Goal: Task Accomplishment & Management: Manage account settings

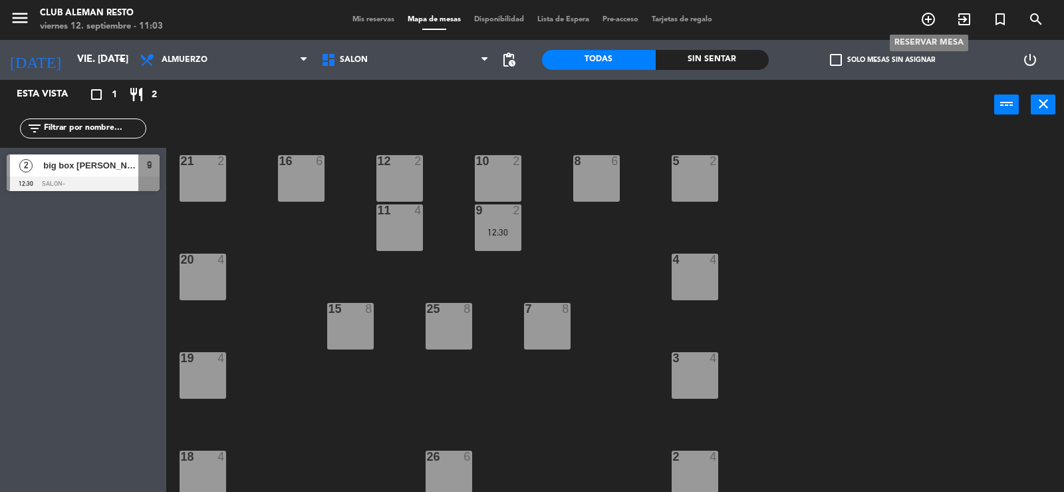
click at [927, 18] on icon "add_circle_outline" at bounding box center [929, 19] width 16 height 16
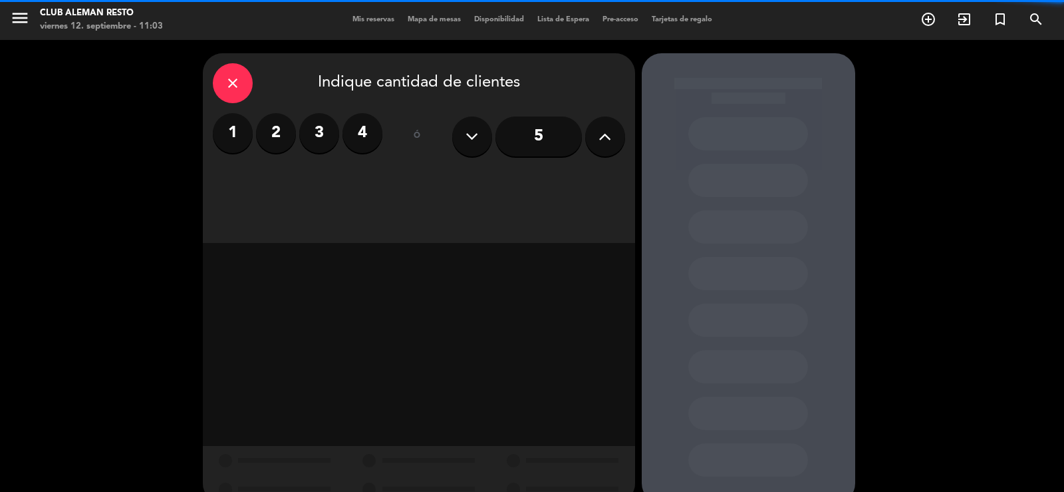
click at [609, 139] on icon at bounding box center [605, 136] width 13 height 20
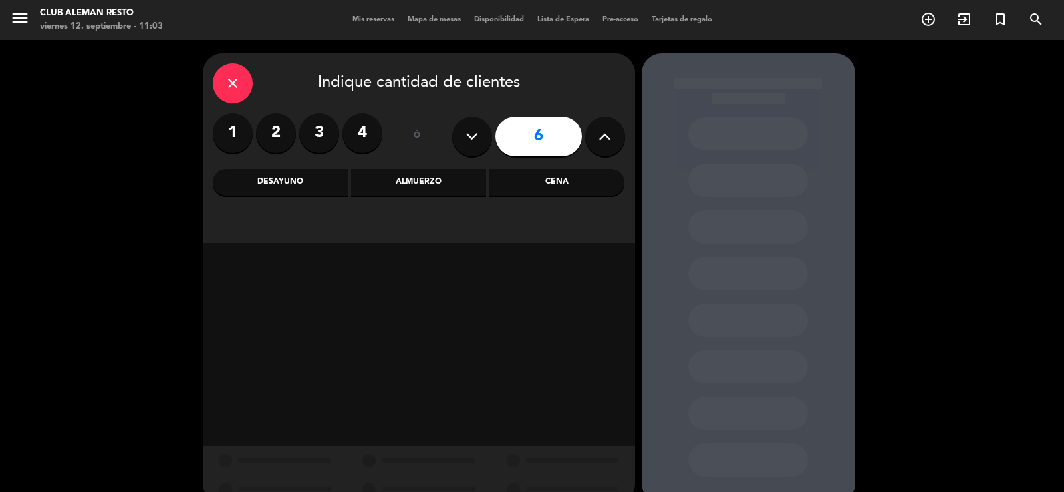
click at [545, 137] on input "6" at bounding box center [539, 136] width 86 height 40
click at [567, 184] on div "Cena" at bounding box center [557, 182] width 135 height 27
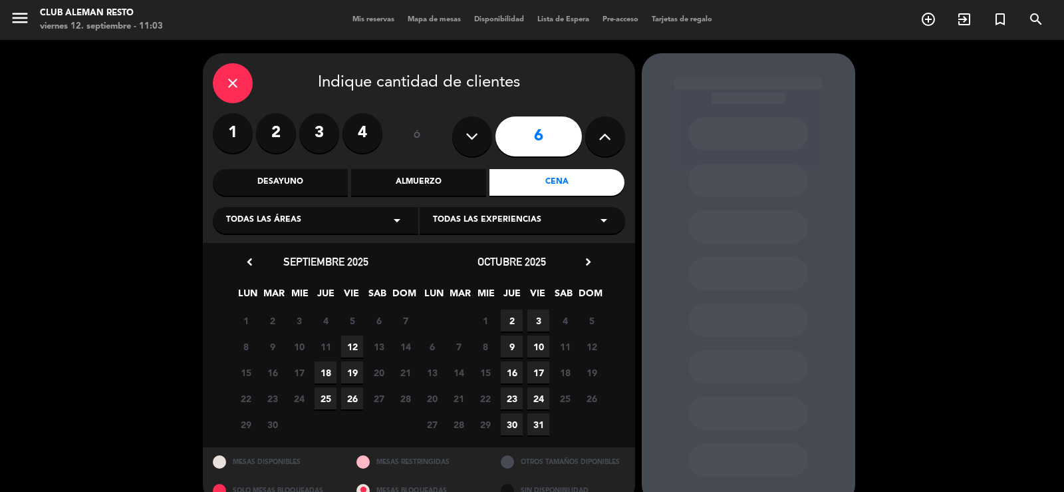
click at [351, 346] on span "12" at bounding box center [352, 346] width 22 height 22
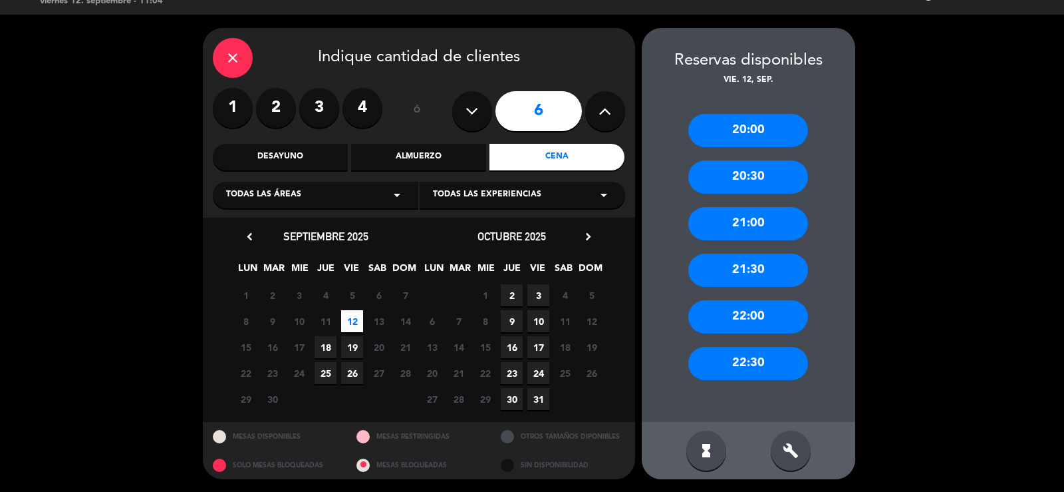
click at [754, 170] on div "20:30" at bounding box center [748, 176] width 120 height 33
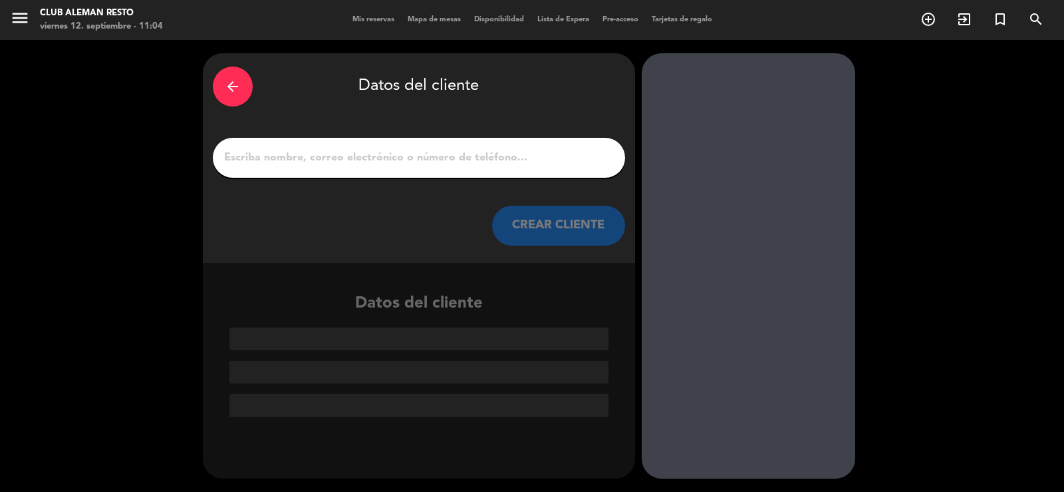
scroll to position [0, 0]
click at [446, 162] on input "1" at bounding box center [419, 157] width 392 height 19
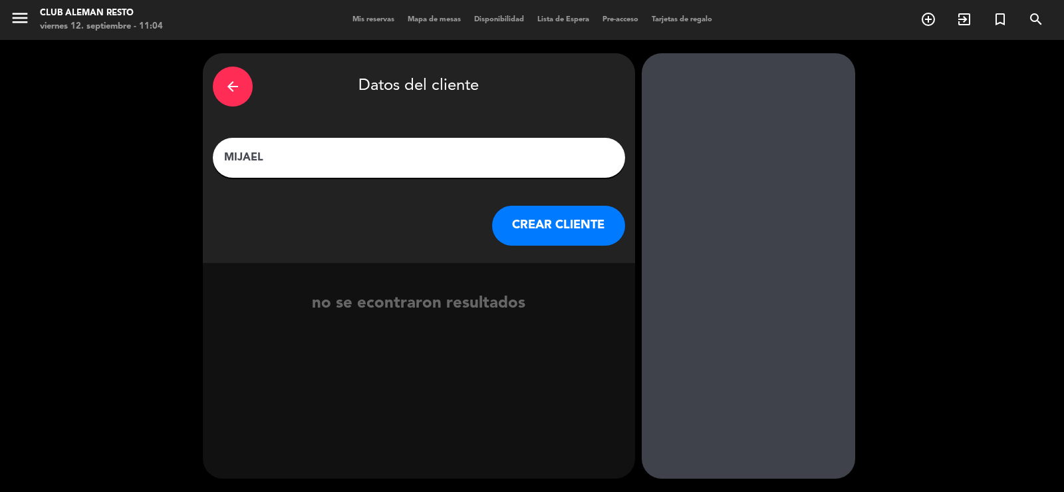
type input "MIJAEL"
click at [551, 231] on button "CREAR CLIENTE" at bounding box center [558, 226] width 133 height 40
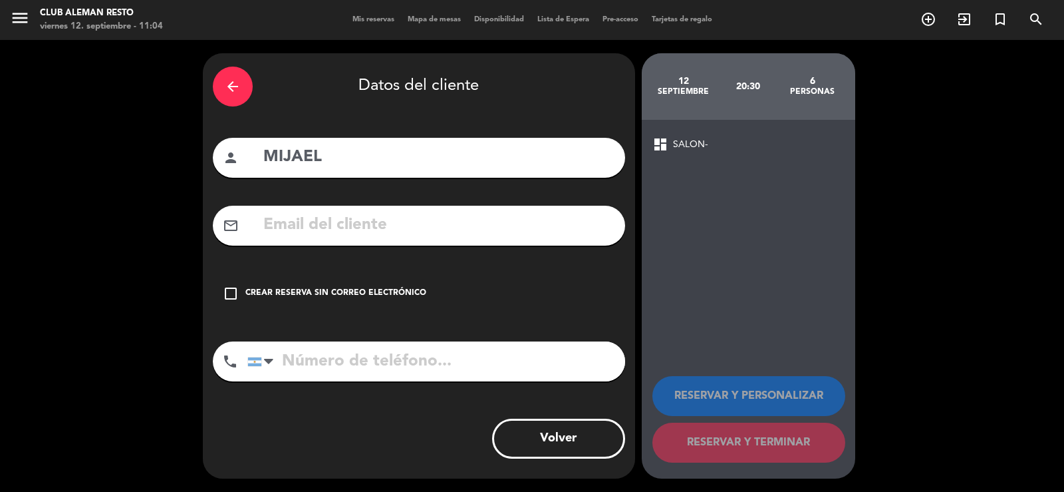
click at [306, 357] on input "tel" at bounding box center [436, 361] width 378 height 40
type input "1141497552"
click at [226, 293] on icon "check_box_outline_blank" at bounding box center [231, 293] width 16 height 16
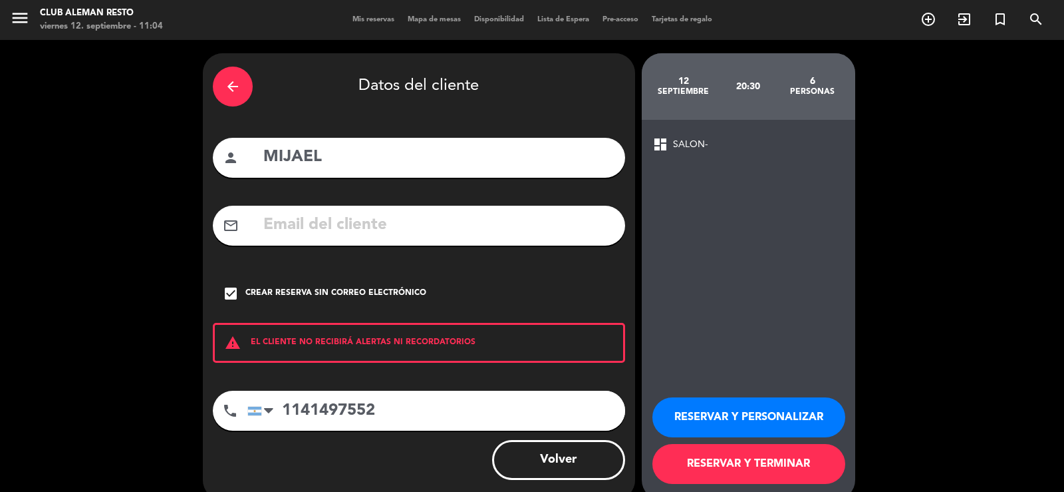
click at [724, 412] on button "RESERVAR Y PERSONALIZAR" at bounding box center [749, 417] width 193 height 40
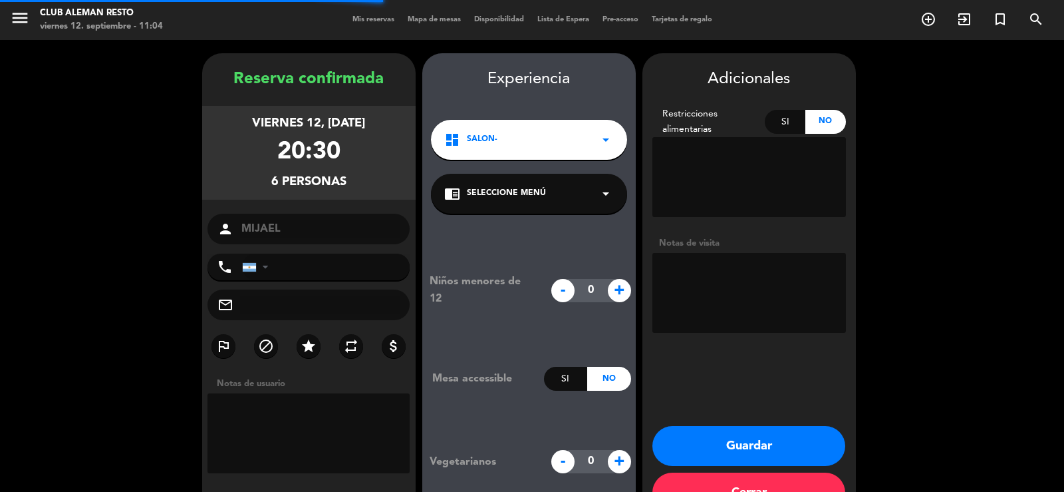
type input "[PHONE_NUMBER]"
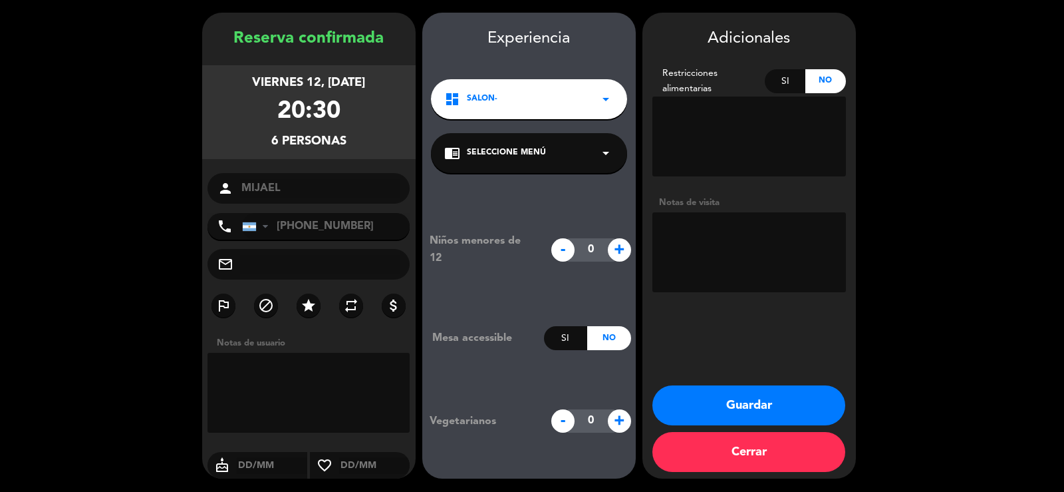
click at [754, 400] on button "Guardar" at bounding box center [749, 405] width 193 height 40
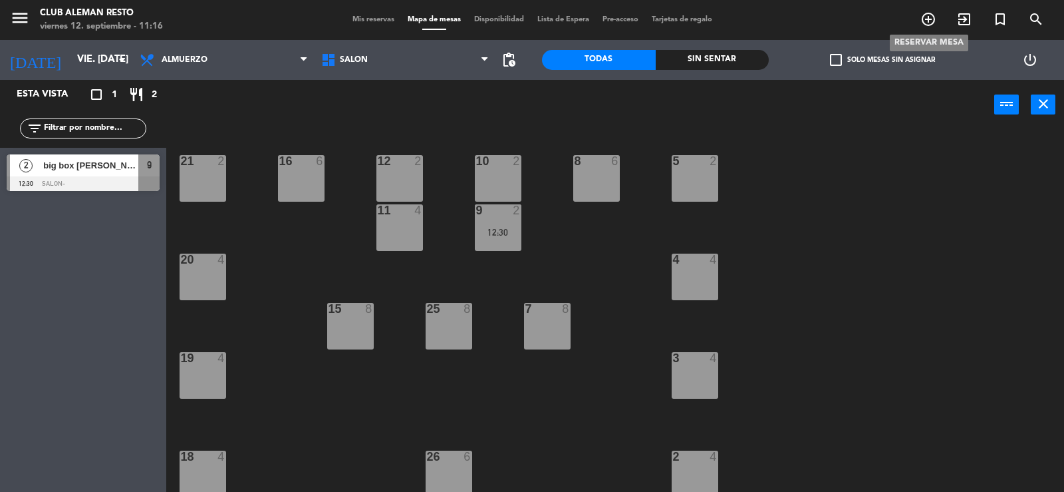
click at [933, 17] on icon "add_circle_outline" at bounding box center [929, 19] width 16 height 16
click at [124, 56] on icon "arrow_drop_down" at bounding box center [122, 60] width 16 height 16
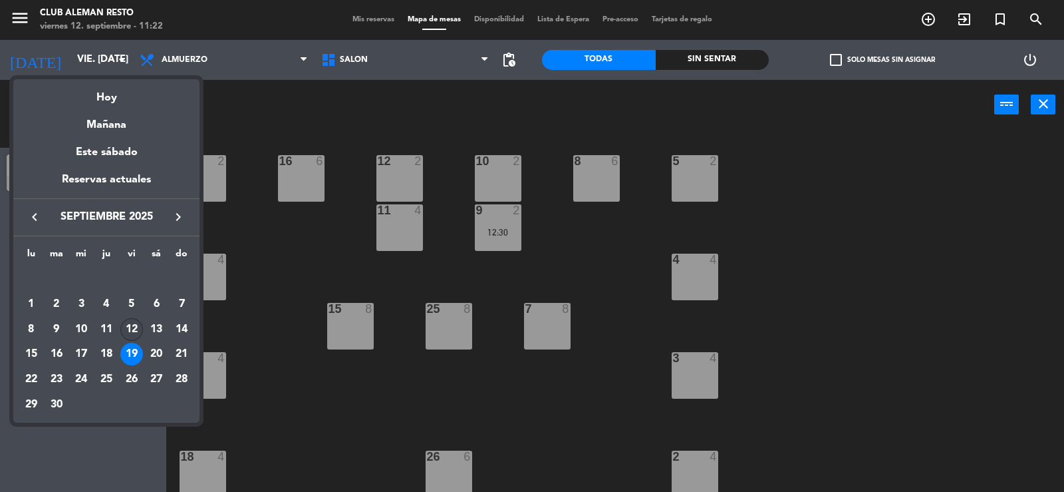
click at [130, 321] on div "12" at bounding box center [131, 329] width 23 height 23
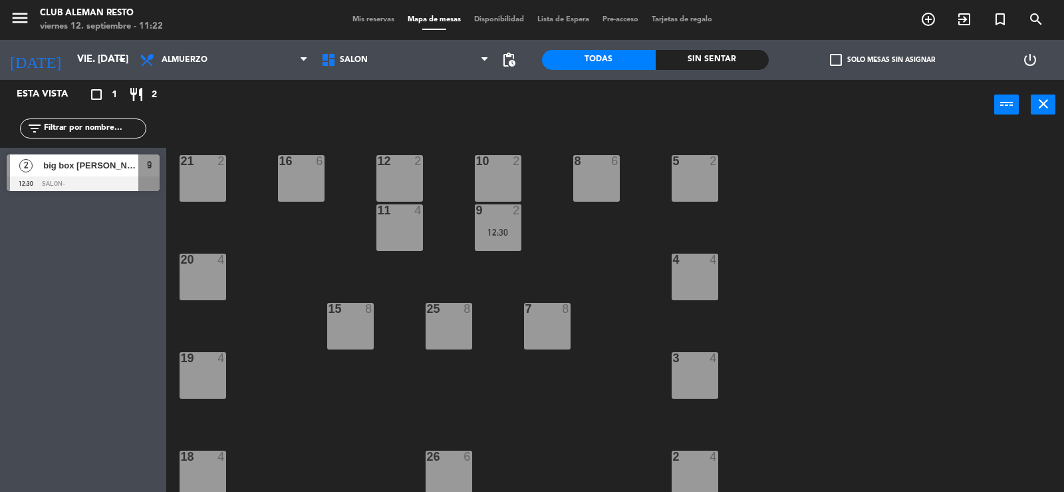
type input "vie. [DATE]"
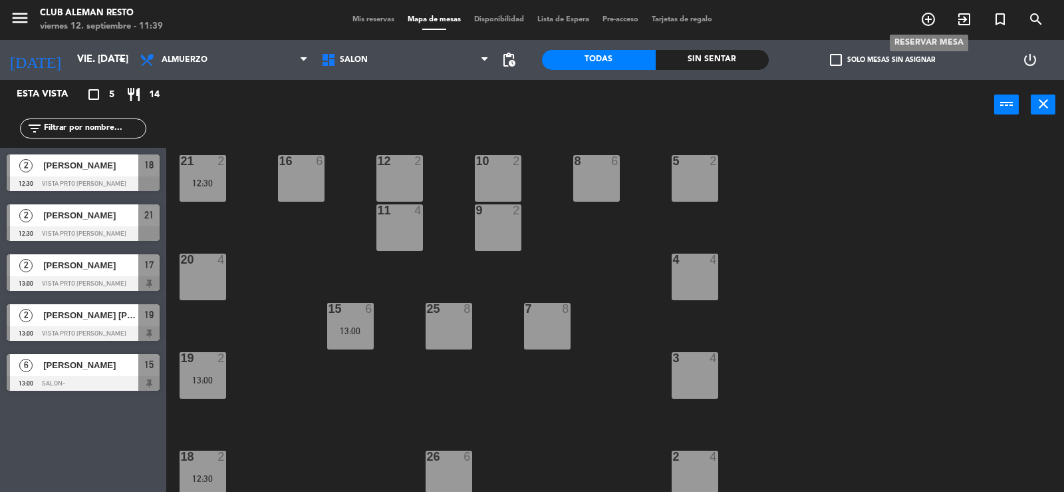
click at [925, 14] on icon "add_circle_outline" at bounding box center [929, 19] width 16 height 16
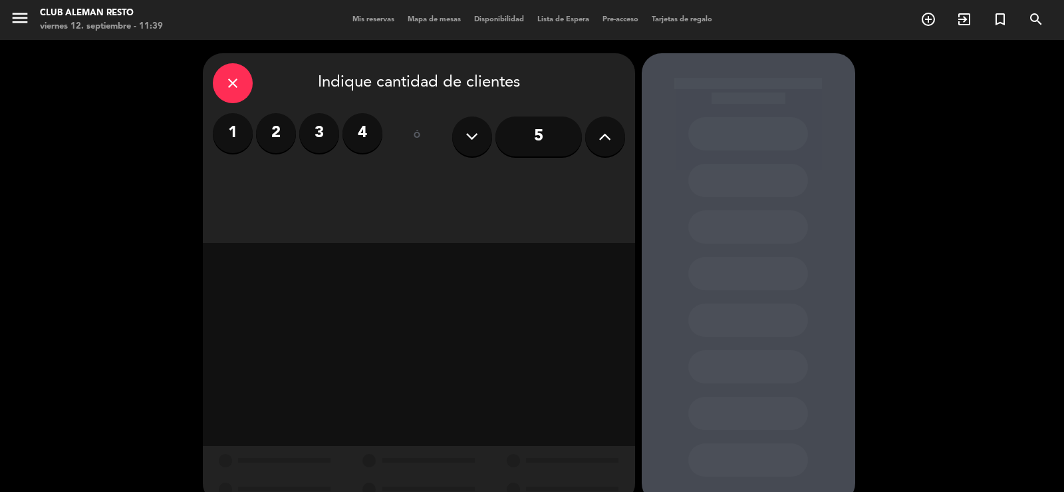
click at [273, 137] on label "2" at bounding box center [276, 133] width 40 height 40
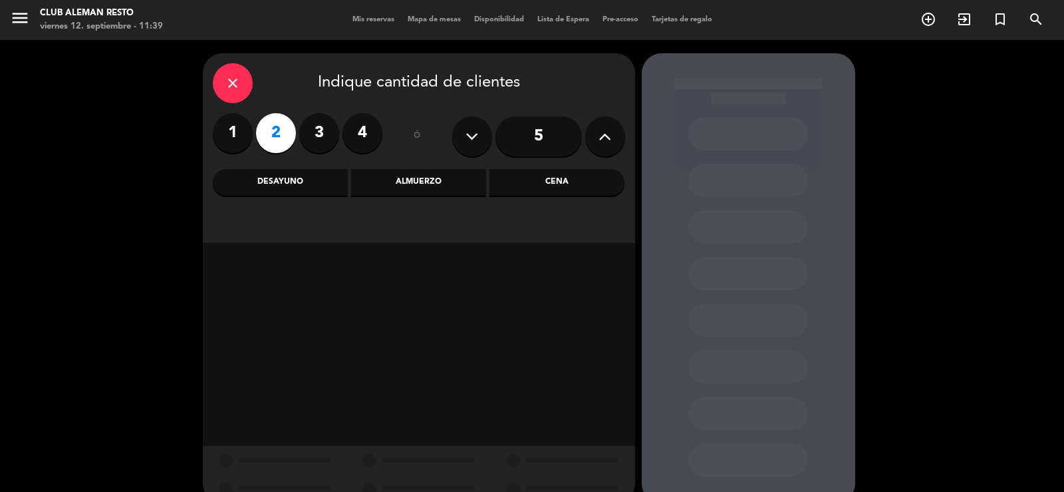
click at [422, 180] on div "Almuerzo" at bounding box center [418, 182] width 135 height 27
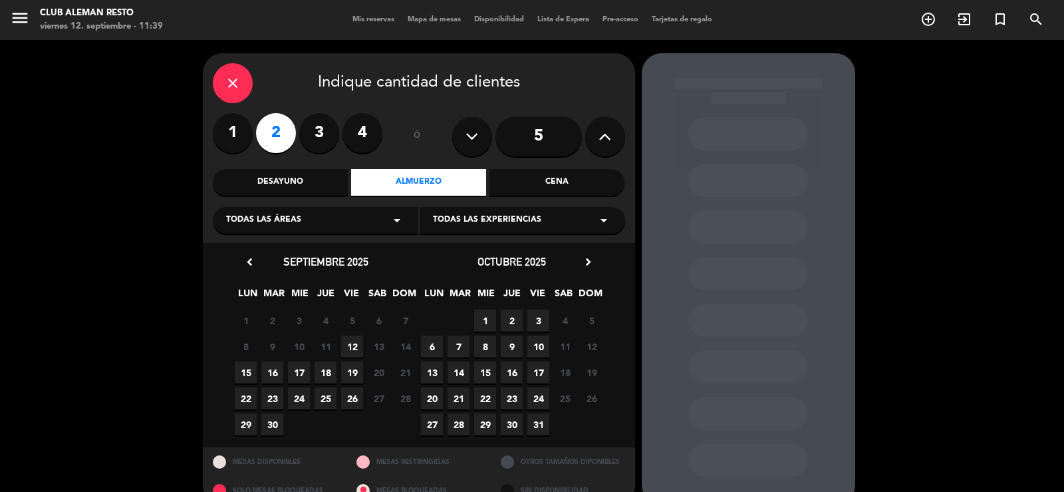
click at [274, 375] on span "16" at bounding box center [272, 372] width 22 height 22
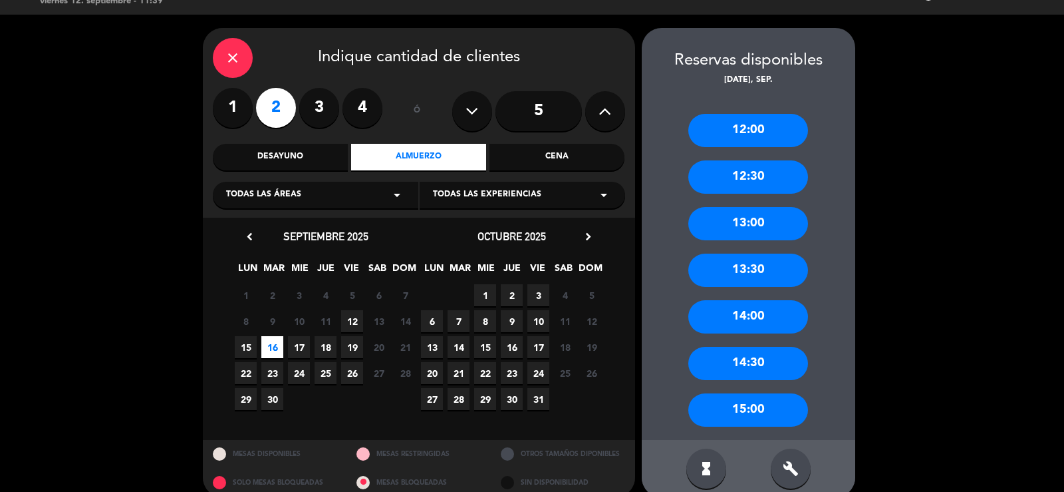
click at [752, 222] on div "13:00" at bounding box center [748, 223] width 120 height 33
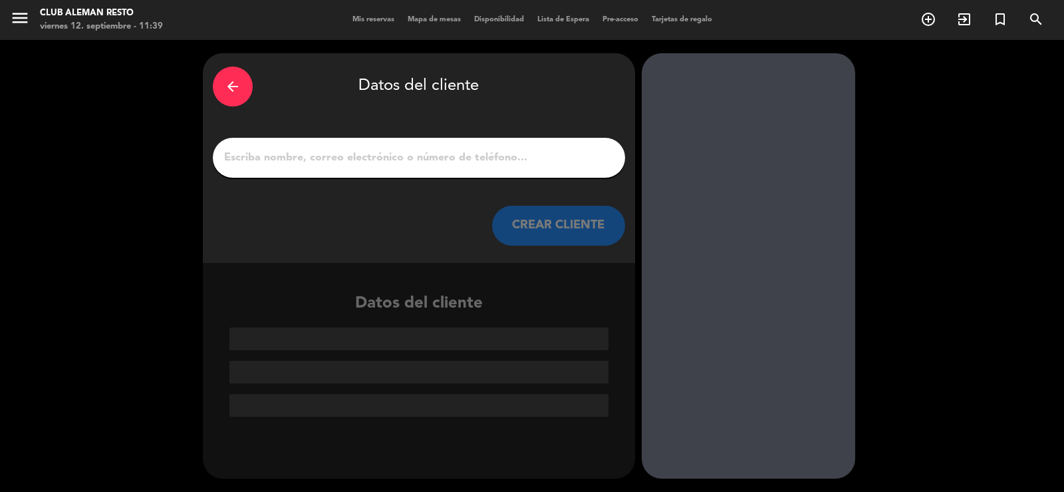
scroll to position [0, 0]
click at [454, 157] on input "1" at bounding box center [419, 157] width 392 height 19
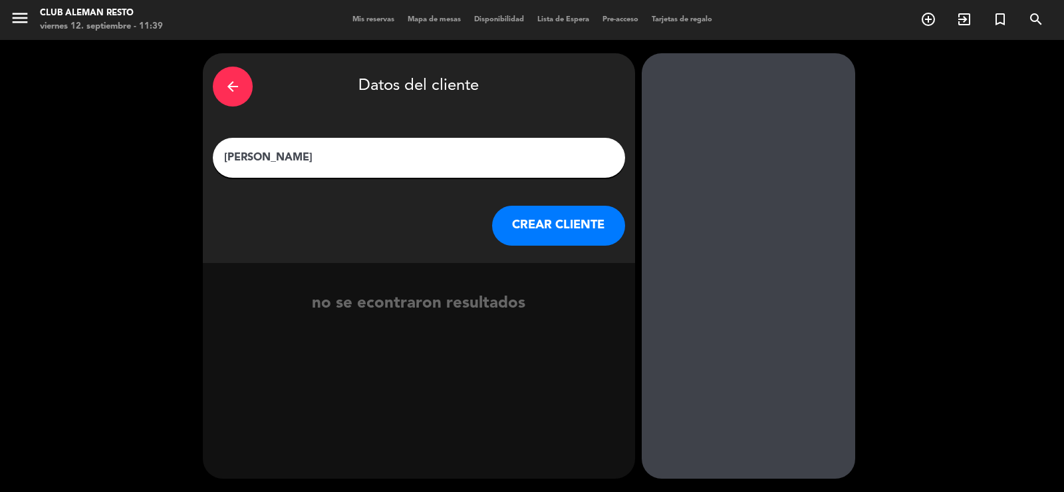
type input "[PERSON_NAME]"
click at [566, 228] on button "CREAR CLIENTE" at bounding box center [558, 226] width 133 height 40
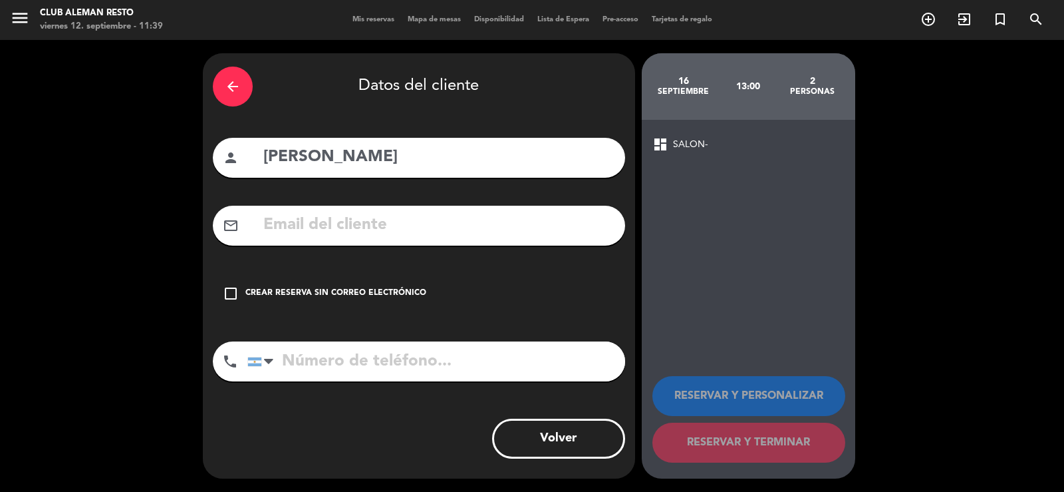
click at [301, 359] on input "tel" at bounding box center [436, 361] width 378 height 40
type input "1141945677"
click at [233, 295] on icon "check_box_outline_blank" at bounding box center [231, 293] width 16 height 16
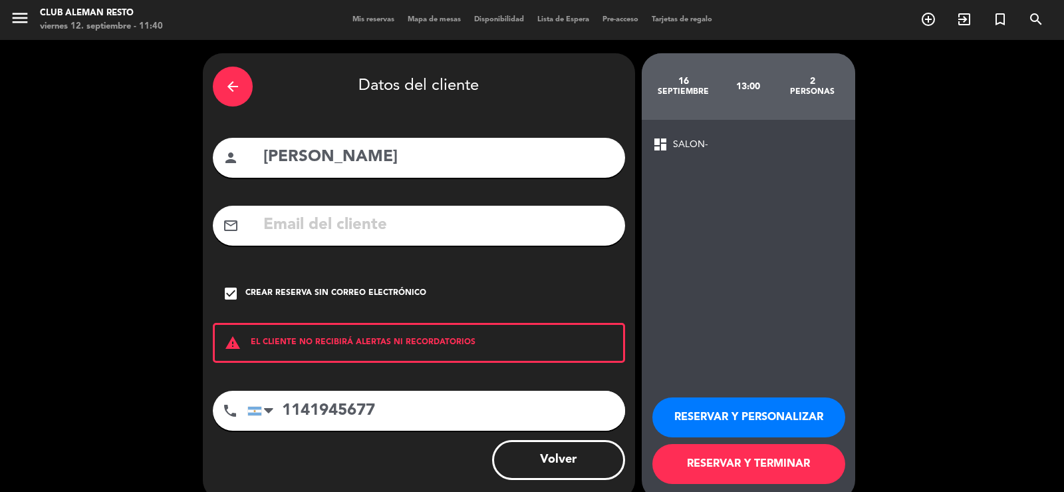
click at [803, 420] on button "RESERVAR Y PERSONALIZAR" at bounding box center [749, 417] width 193 height 40
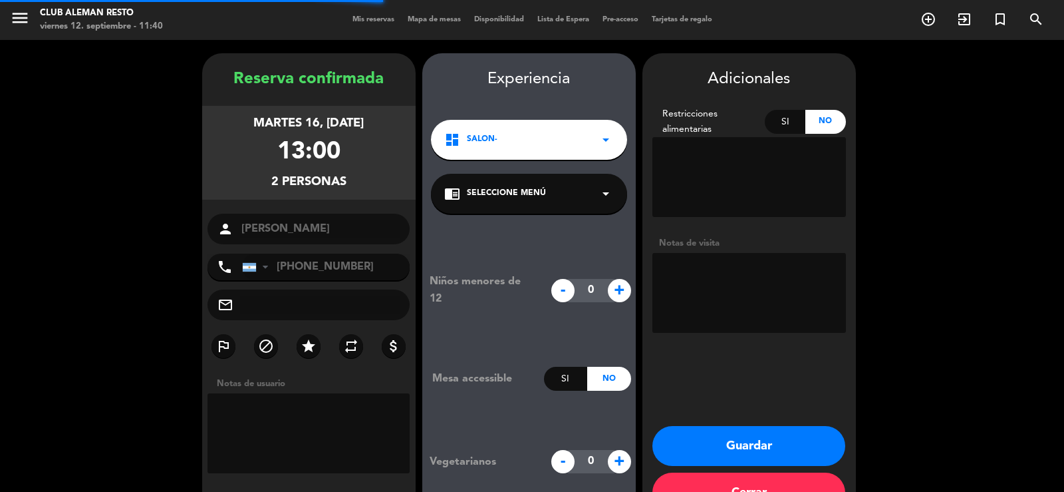
scroll to position [41, 0]
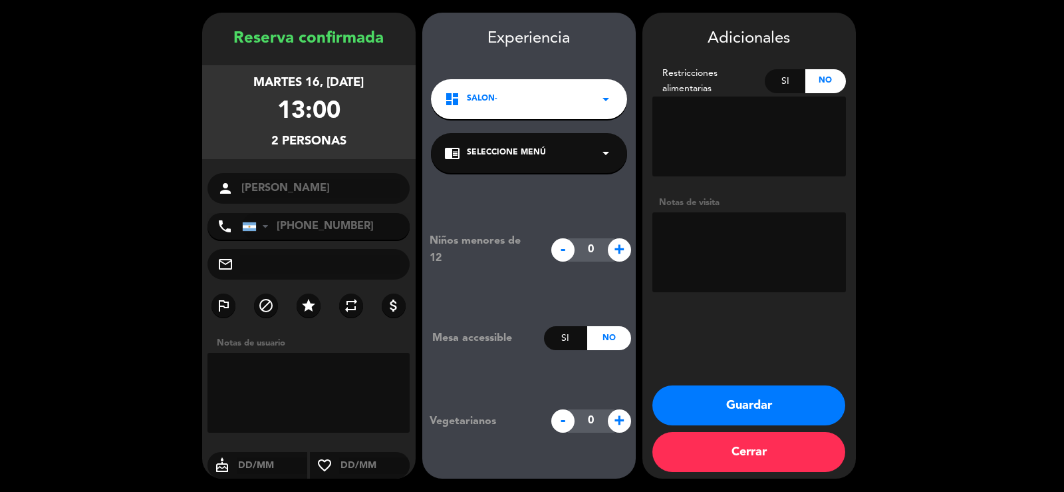
click at [784, 412] on button "Guardar" at bounding box center [749, 405] width 193 height 40
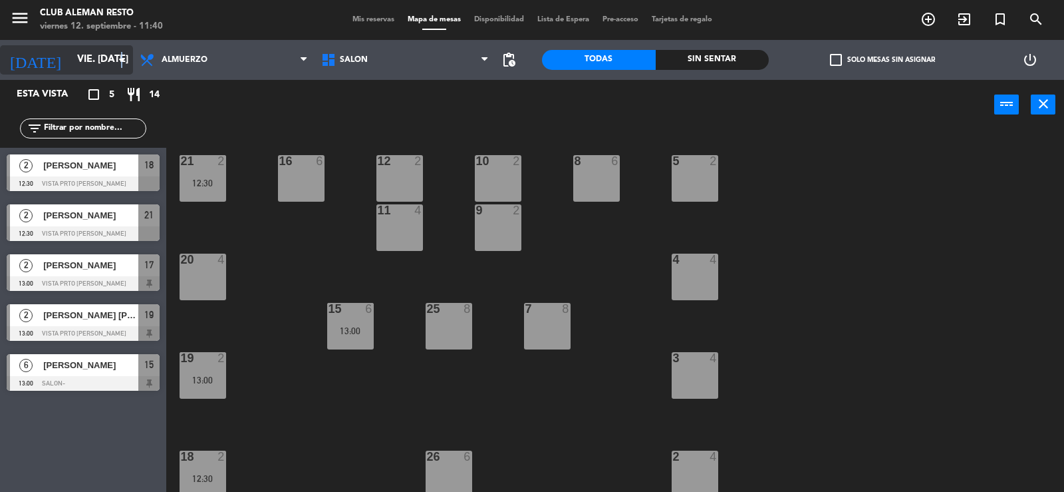
click at [122, 55] on icon "arrow_drop_down" at bounding box center [122, 60] width 16 height 16
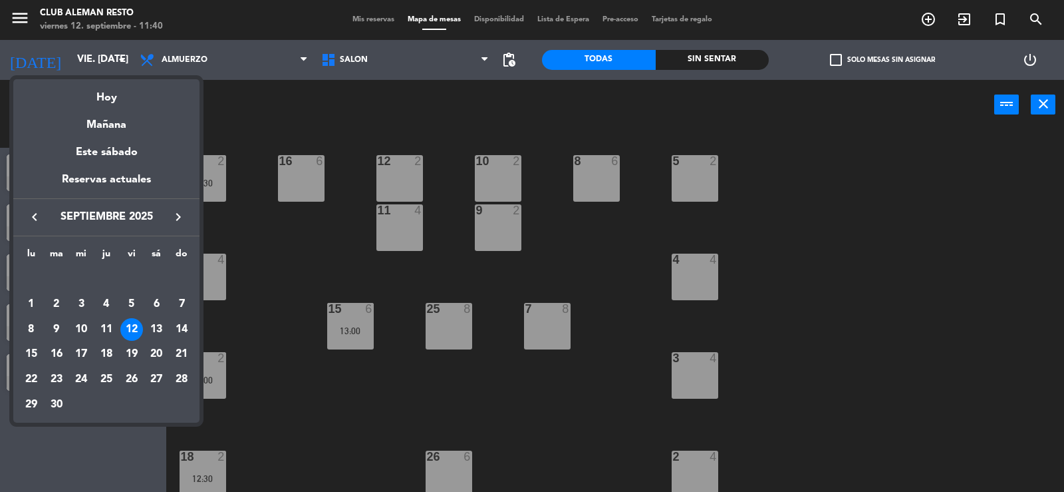
click at [263, 237] on div at bounding box center [532, 246] width 1064 height 492
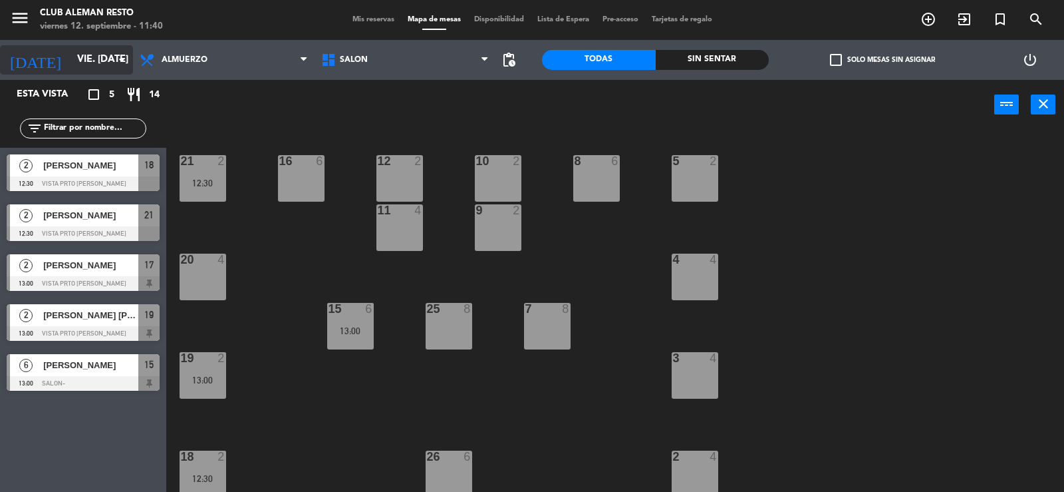
click at [116, 63] on icon "arrow_drop_down" at bounding box center [122, 60] width 16 height 16
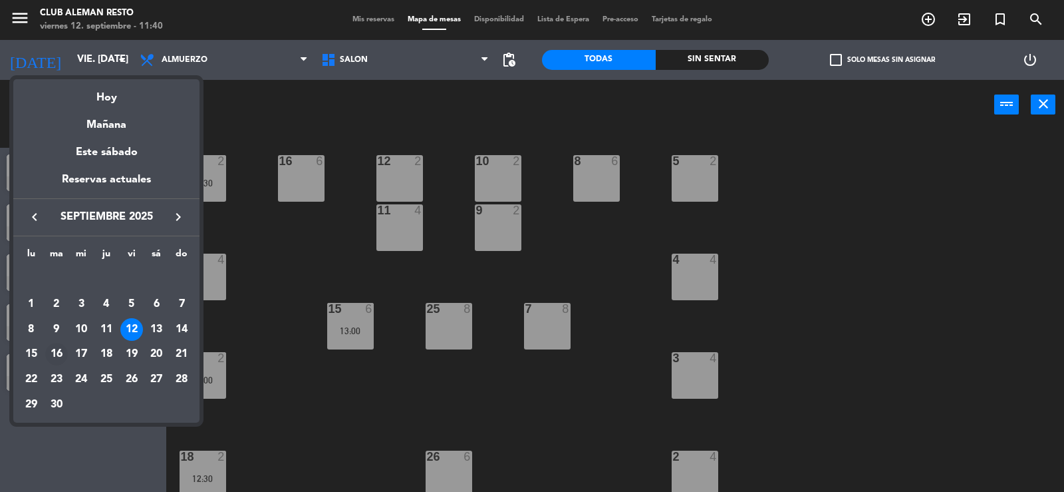
click at [55, 353] on div "16" at bounding box center [56, 354] width 23 height 23
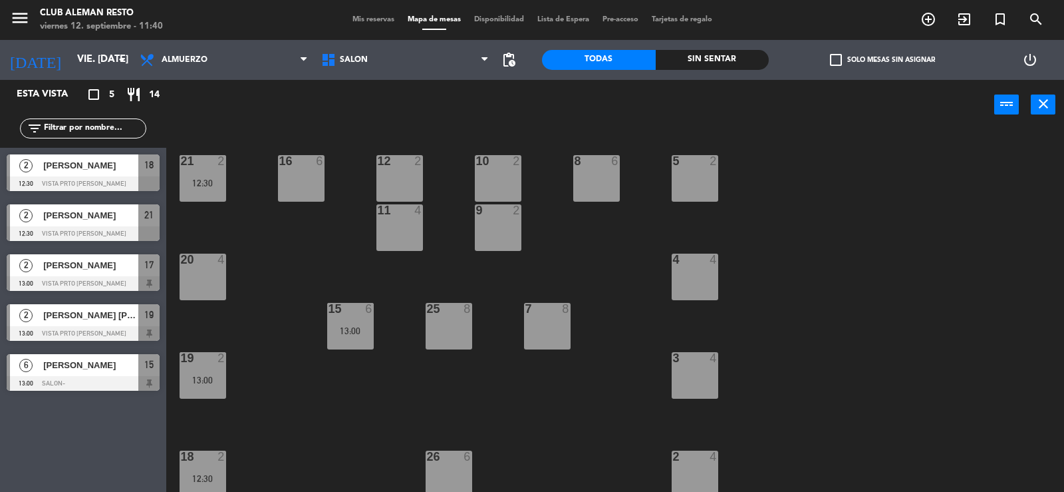
type input "[DATE] sep."
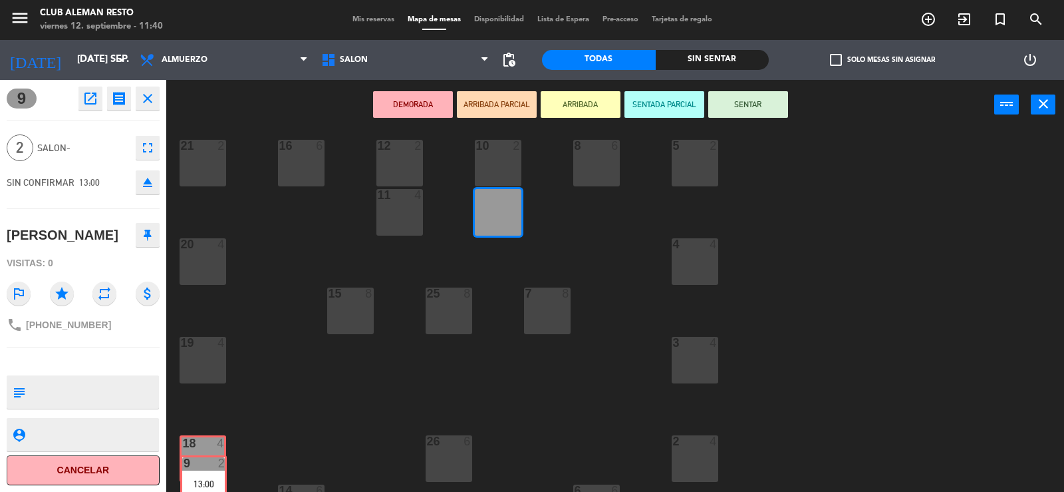
drag, startPoint x: 495, startPoint y: 233, endPoint x: 213, endPoint y: 467, distance: 366.1
click at [200, 481] on div "5 2 21 2 8 6 10 2 12 2 16 6 9 2 13:00 9 2 13:00 11 4 4 4 20 4 7 8 15 8 25 8 3 4…" at bounding box center [620, 312] width 887 height 362
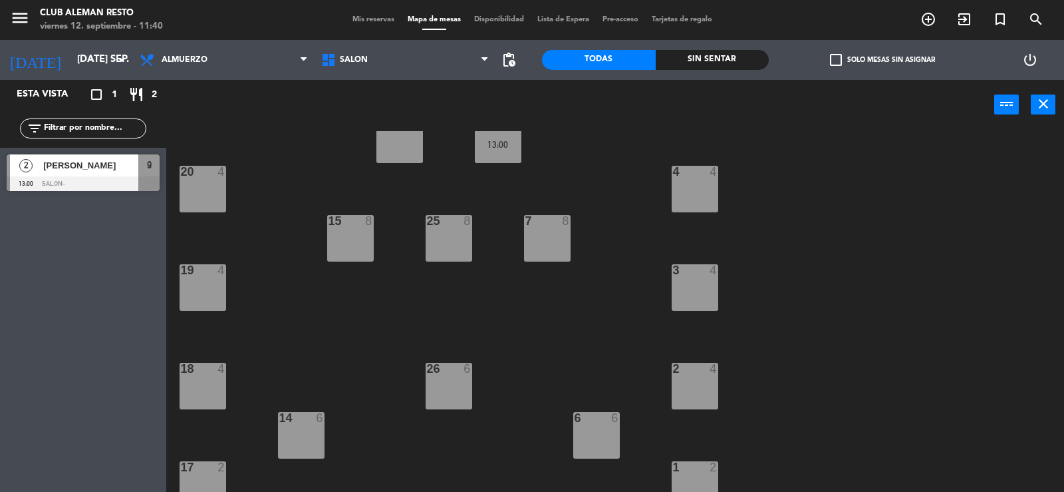
scroll to position [21, 0]
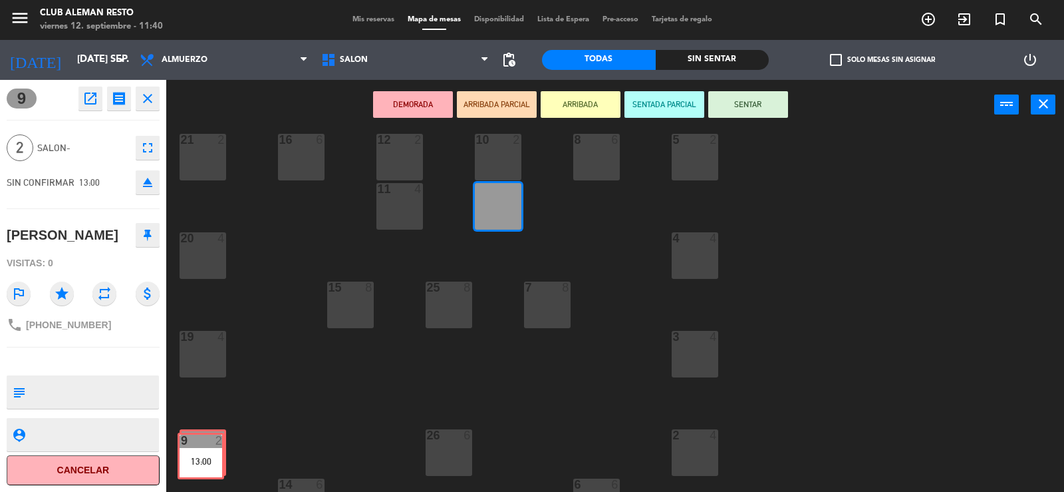
drag, startPoint x: 472, startPoint y: 232, endPoint x: 207, endPoint y: 458, distance: 348.7
